Goal: Transaction & Acquisition: Book appointment/travel/reservation

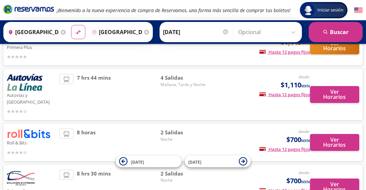
scroll to position [163, 0]
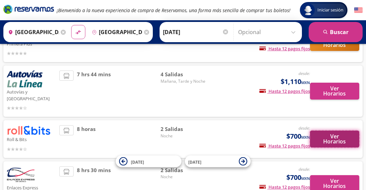
click at [336, 134] on button "Ver Horarios" at bounding box center [334, 139] width 49 height 17
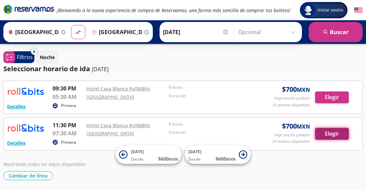
click at [330, 136] on button "Elegir" at bounding box center [332, 134] width 34 height 12
